Goal: Check status

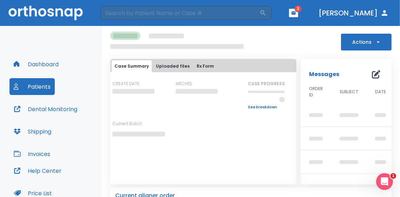
click at [295, 12] on icon "button" at bounding box center [293, 12] width 4 height 3
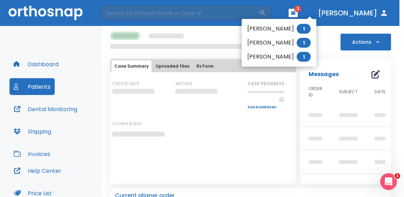
click at [315, 12] on div at bounding box center [202, 98] width 404 height 197
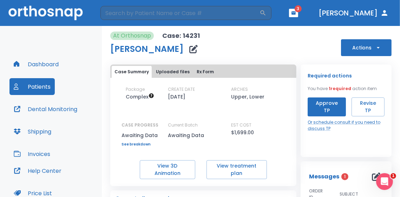
scroll to position [35, 0]
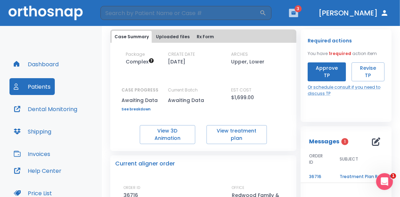
click at [298, 12] on button "button" at bounding box center [293, 13] width 9 height 8
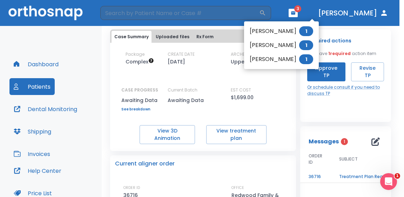
click at [310, 12] on div at bounding box center [202, 98] width 404 height 197
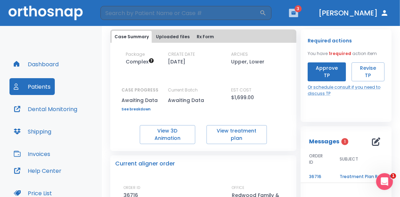
click at [295, 12] on icon "button" at bounding box center [293, 12] width 4 height 3
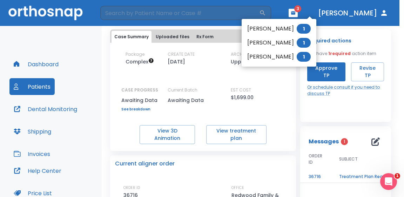
click at [275, 32] on li "[PERSON_NAME] 1" at bounding box center [279, 29] width 75 height 14
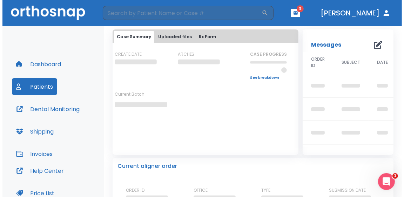
scroll to position [44, 0]
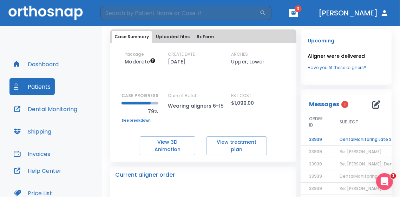
click at [379, 136] on td "DentalMonitoring Late Scan: 1 to 2 Weeks Notification" at bounding box center [375, 140] width 88 height 12
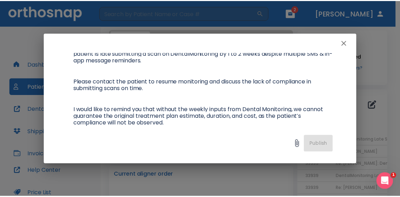
scroll to position [70, 0]
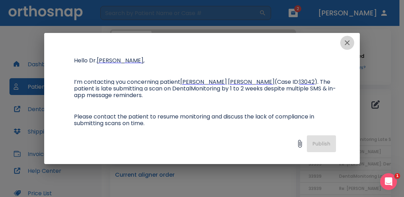
click at [343, 43] on button "button" at bounding box center [347, 43] width 14 height 14
